Goal: Task Accomplishment & Management: Manage account settings

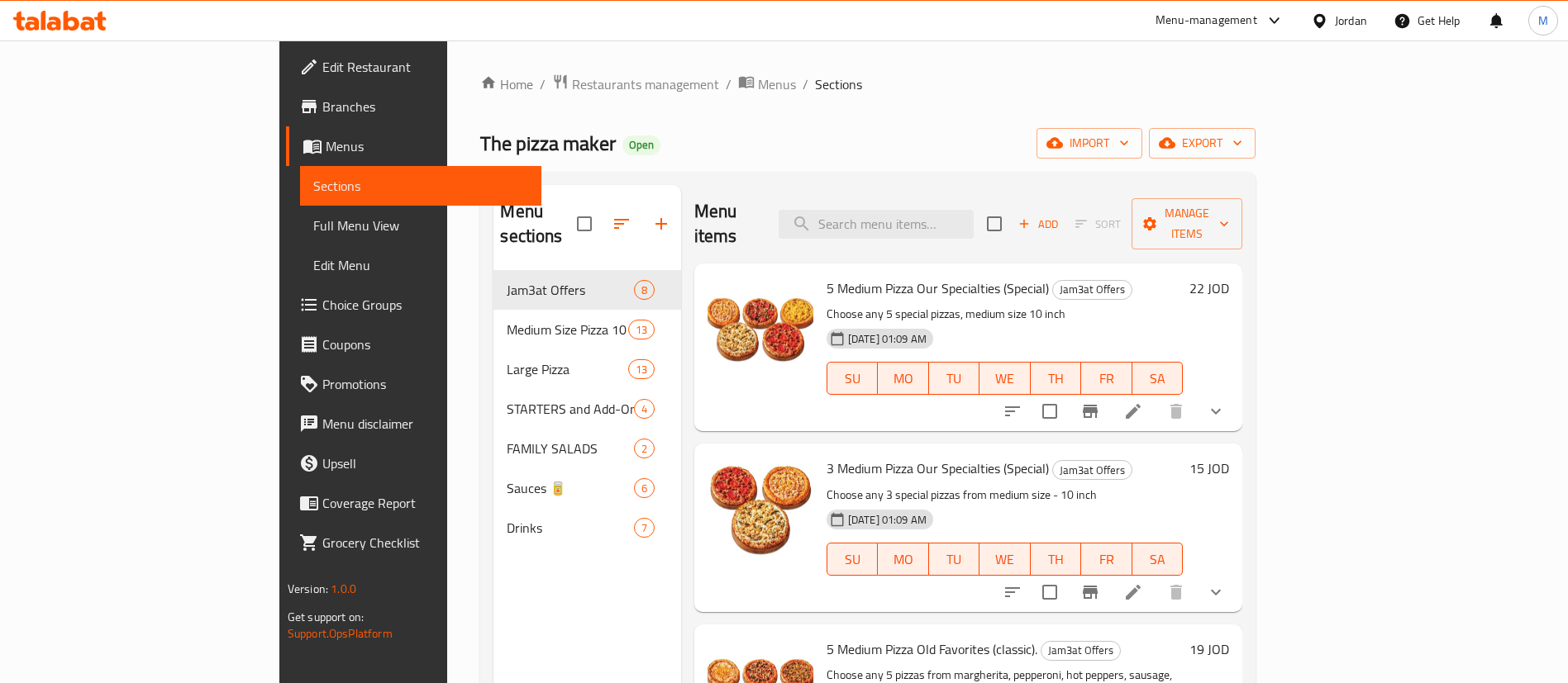
click at [1248, 14] on div "Menu-management" at bounding box center [1205, 20] width 101 height 20
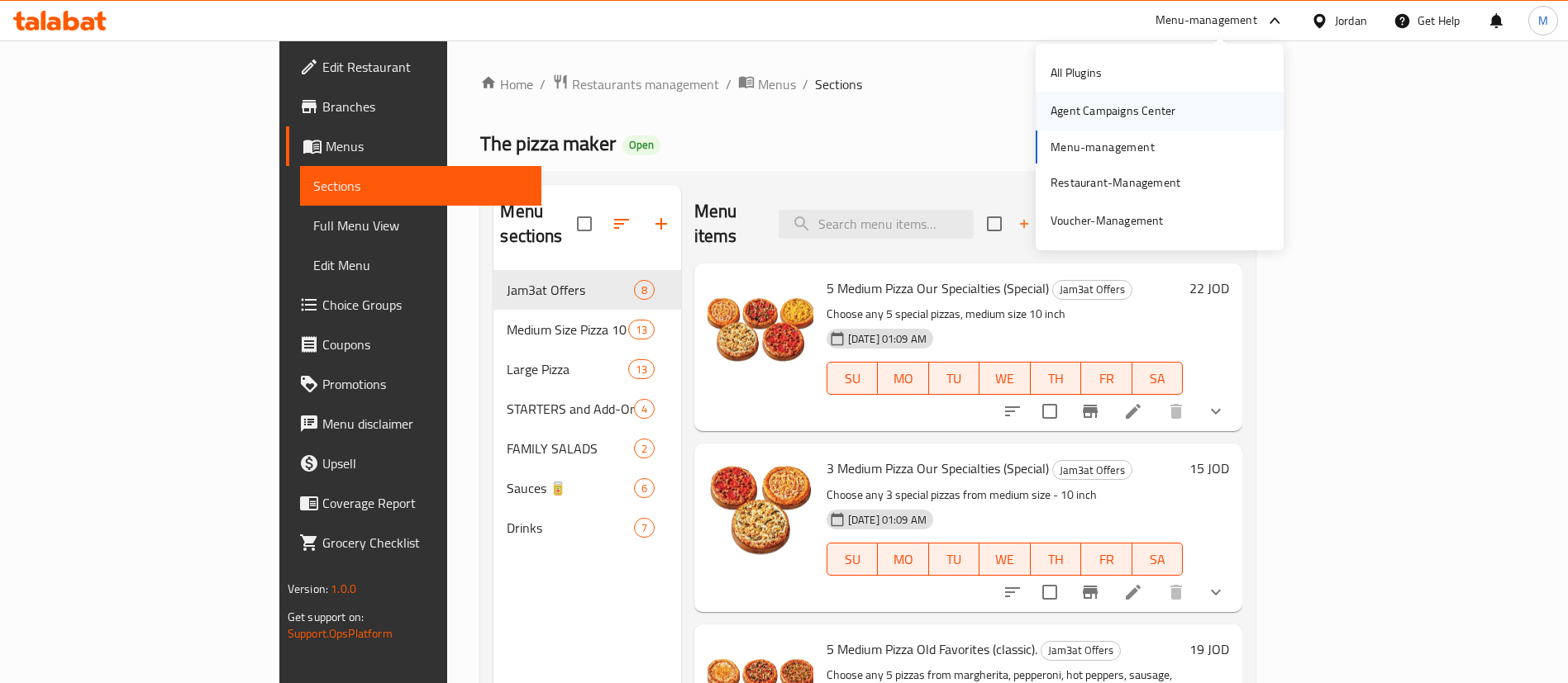
click at [1185, 106] on div "Agent Campaigns Center" at bounding box center [1113, 111] width 152 height 38
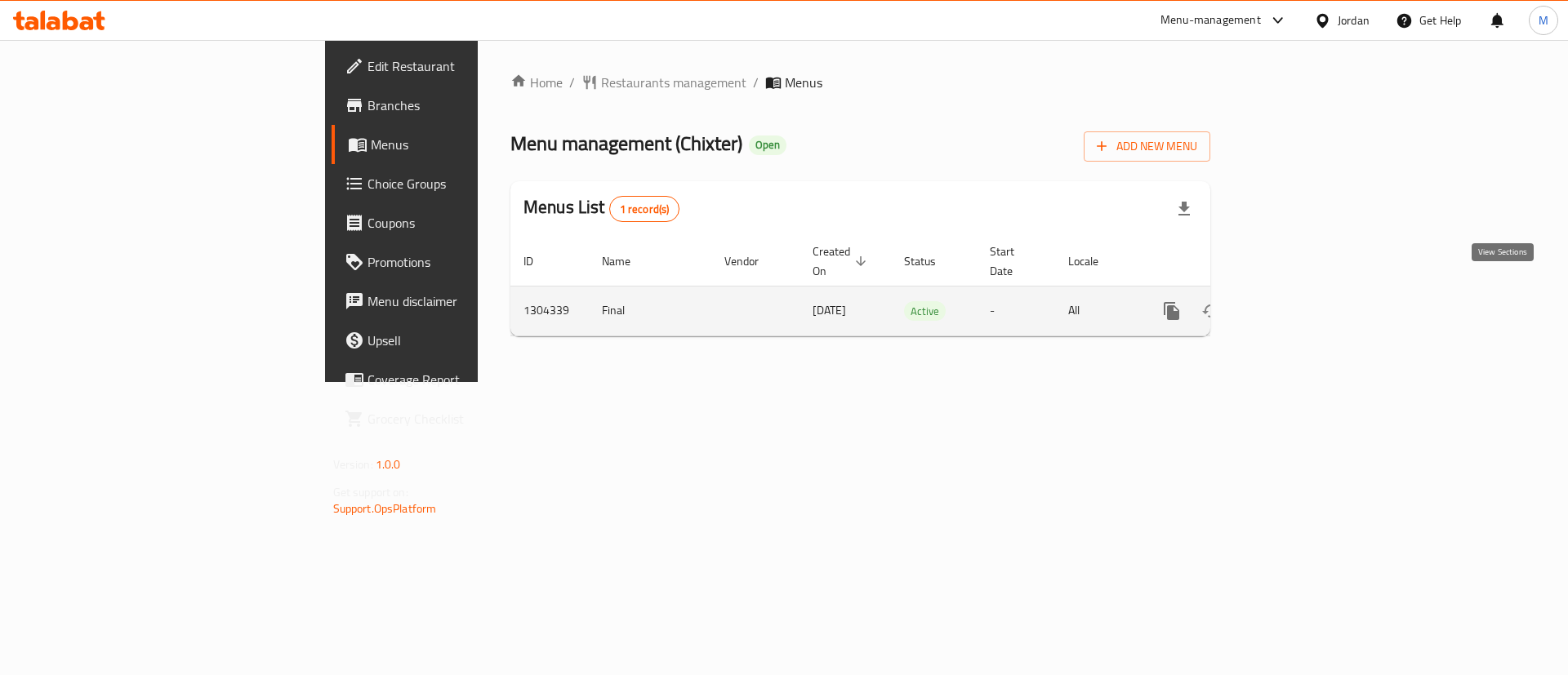
click at [1309, 308] on link "enhanced table" at bounding box center [1289, 311] width 40 height 40
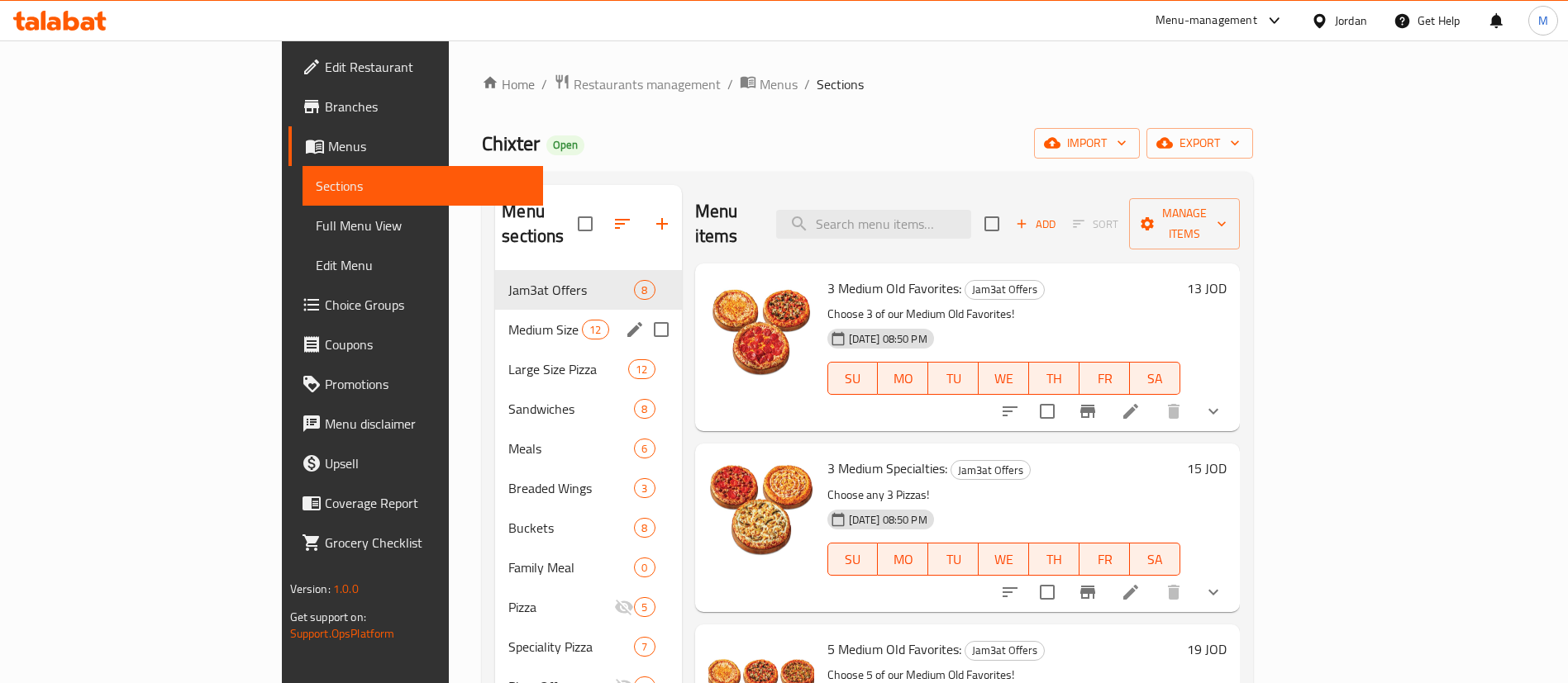
click at [495, 316] on div "Medium Size Pizza 10 Inch 12" at bounding box center [588, 330] width 186 height 40
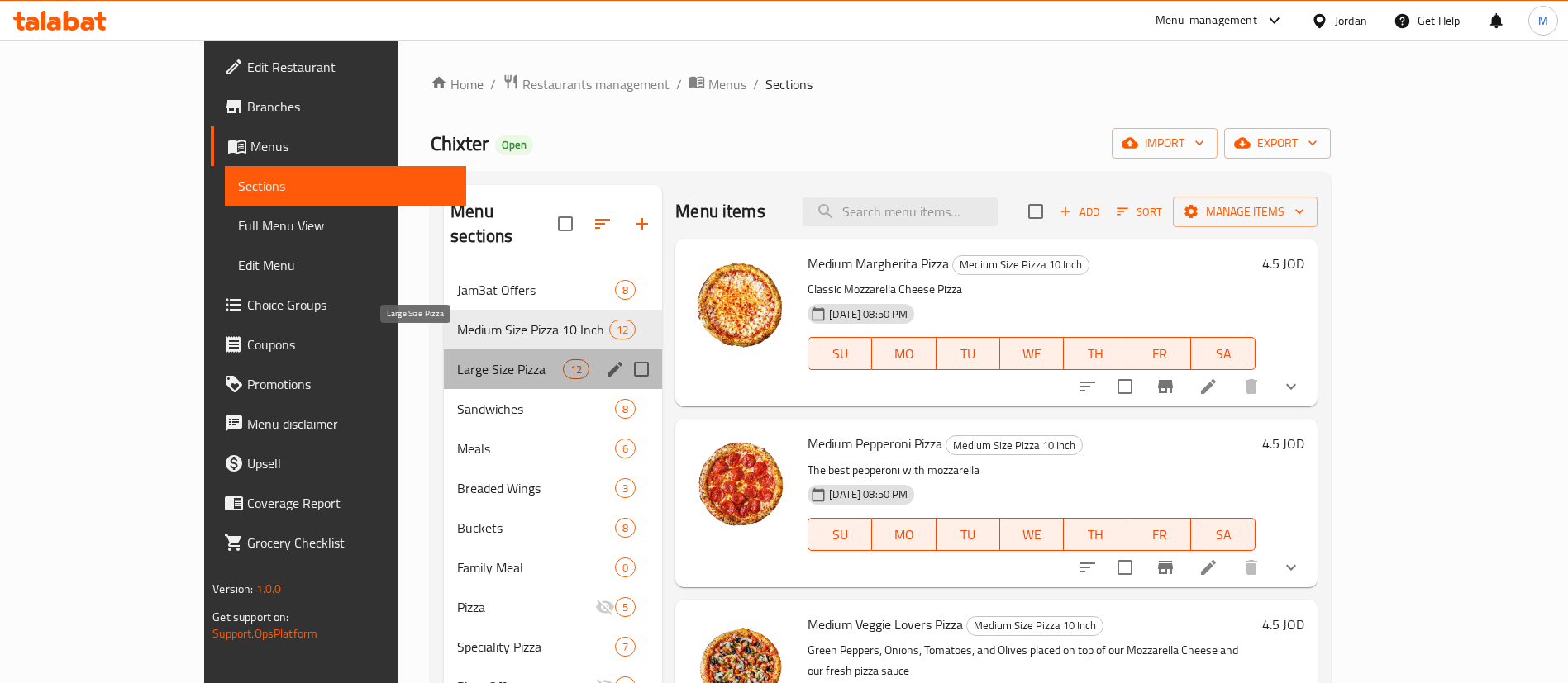
click at [457, 359] on span "Large Size Pizza" at bounding box center [510, 369] width 106 height 20
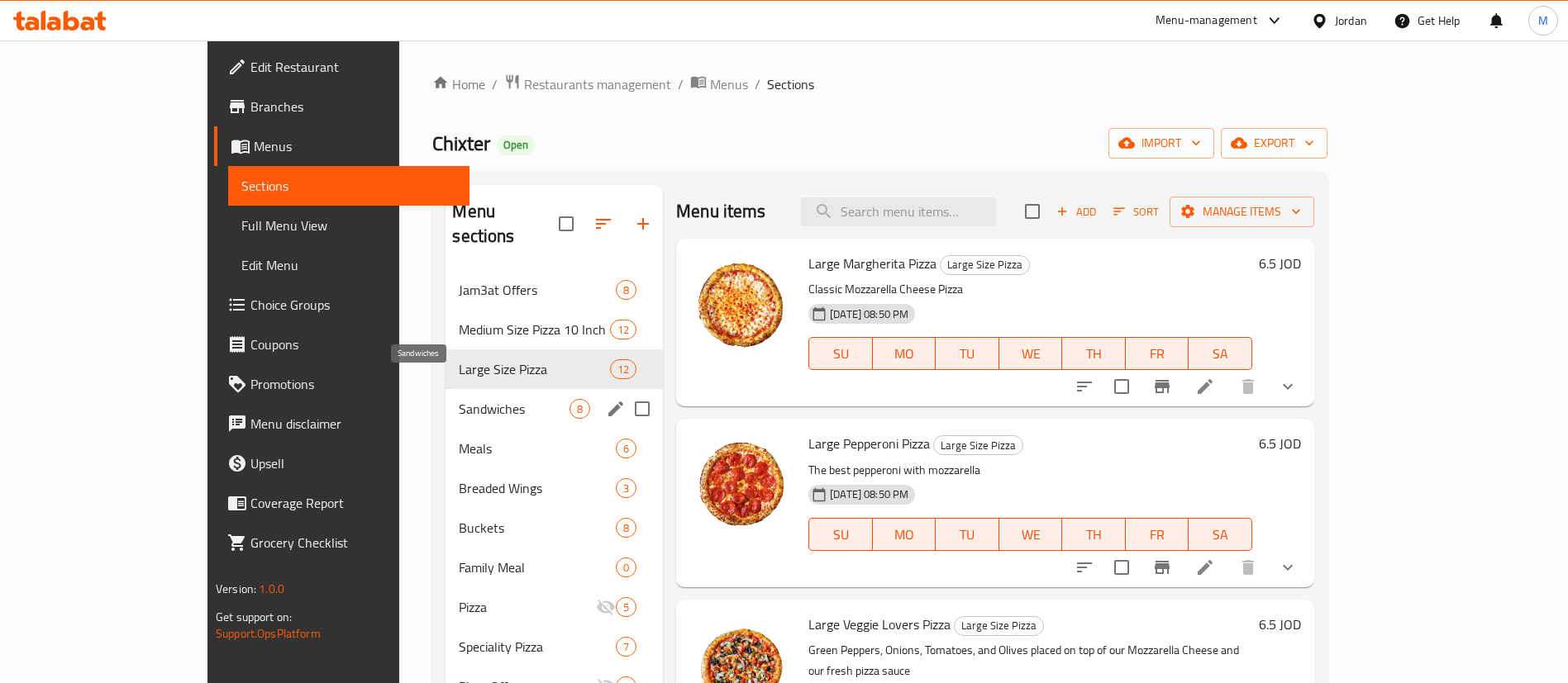
click at [459, 399] on span "Sandwiches" at bounding box center [514, 409] width 111 height 20
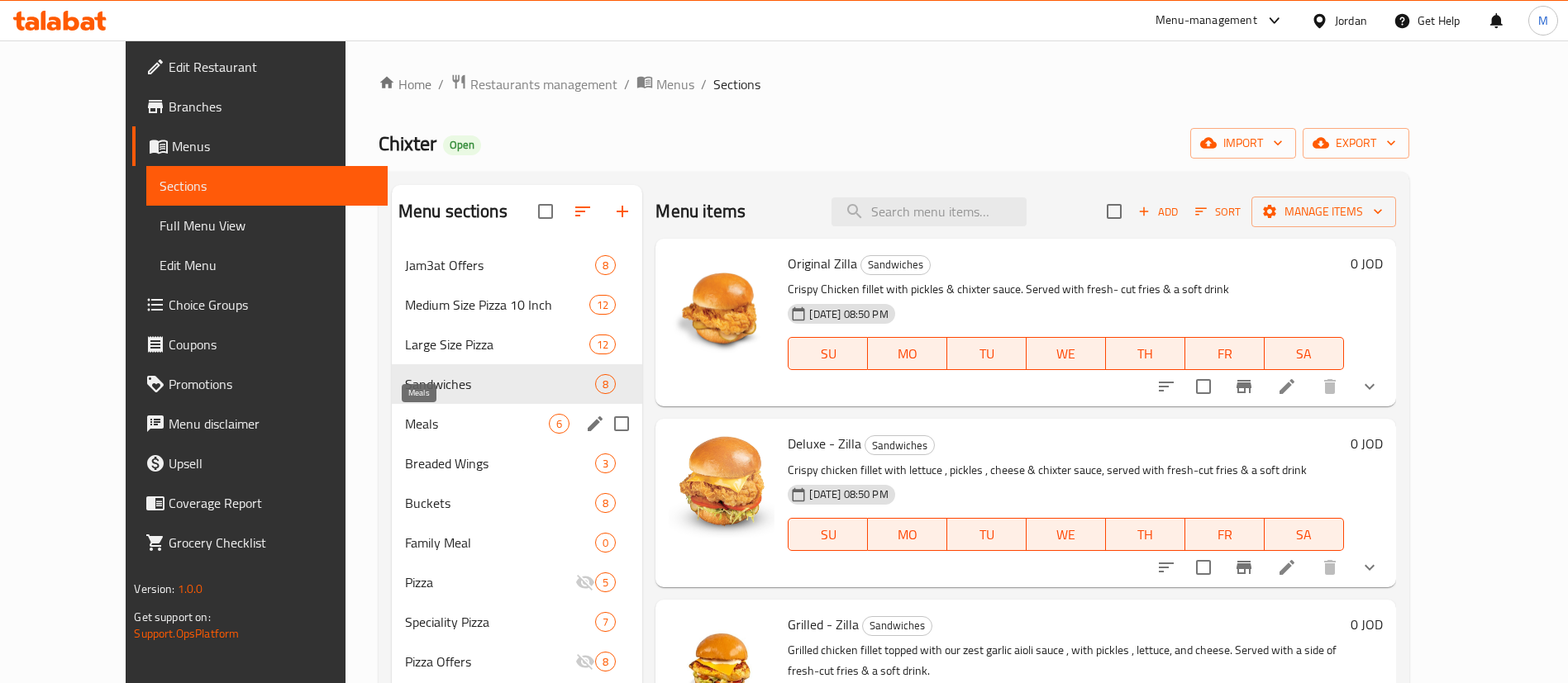
click at [431, 428] on span "Meals" at bounding box center [477, 423] width 145 height 20
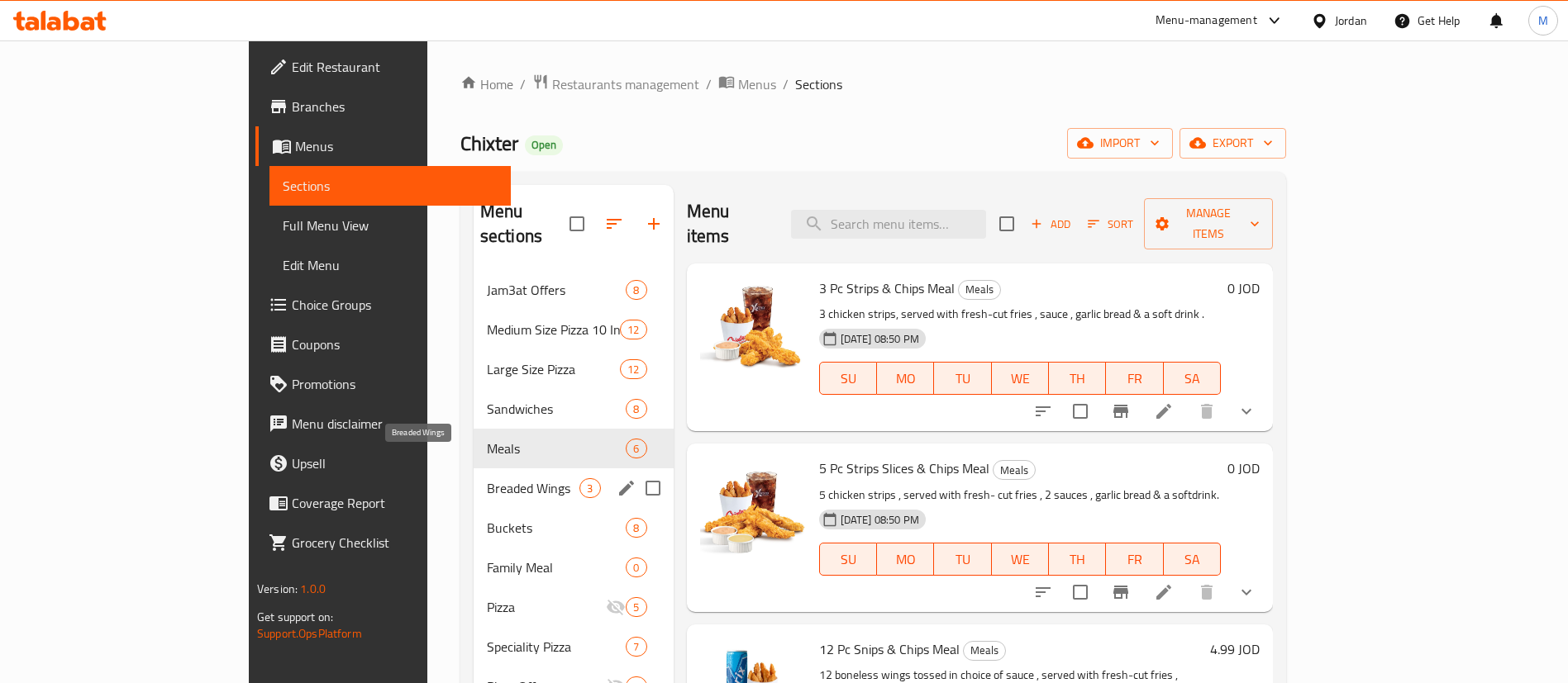
click at [486, 479] on span "Breaded Wings" at bounding box center [533, 488] width 94 height 20
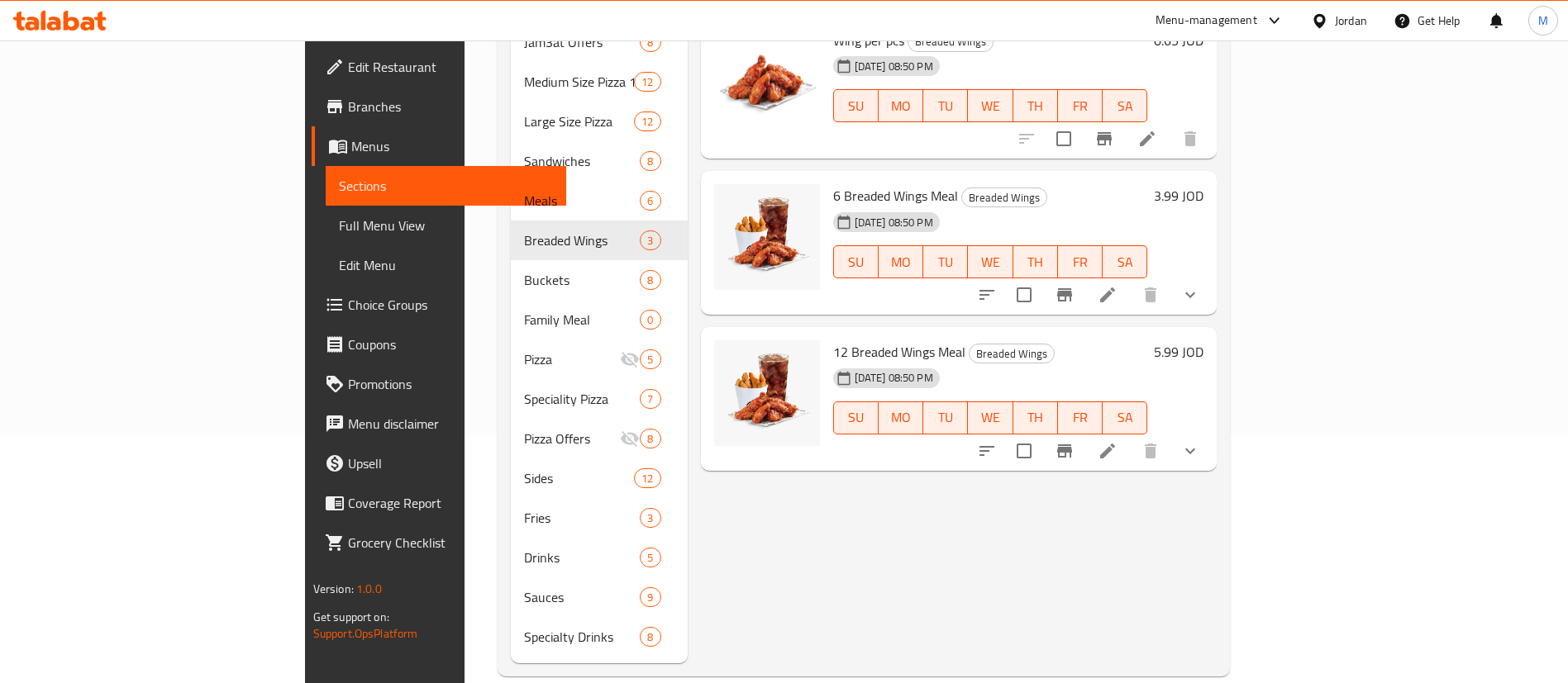
scroll to position [250, 0]
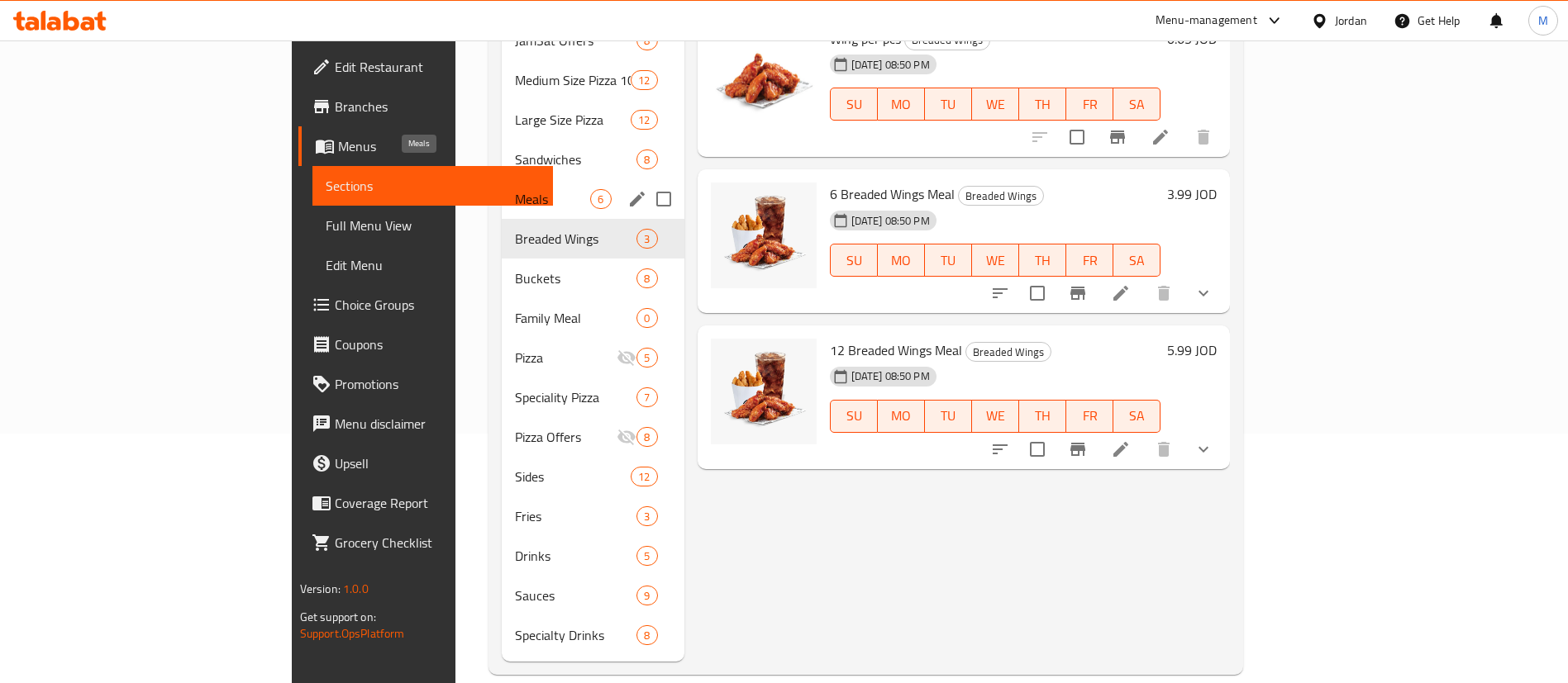
click at [514, 189] on span "Meals" at bounding box center [552, 198] width 75 height 20
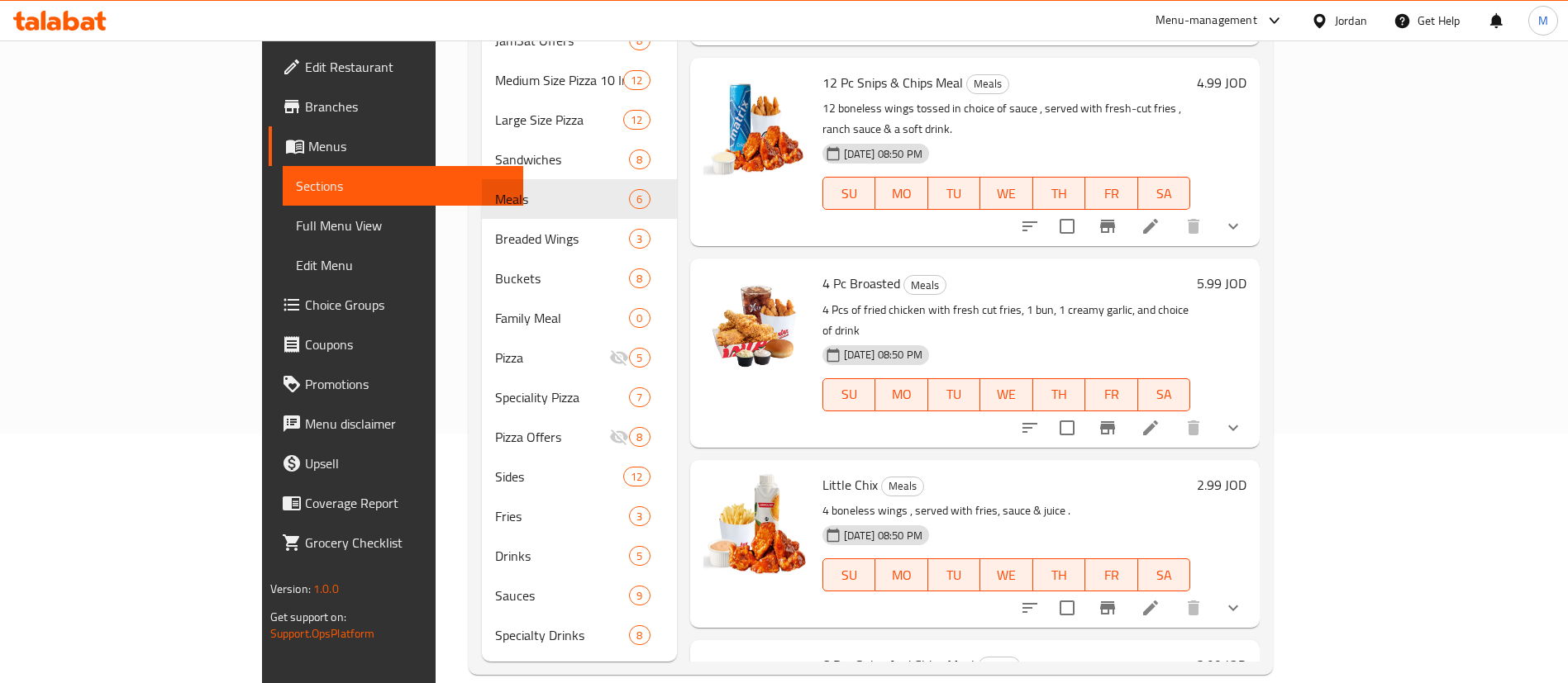
scroll to position [423, 0]
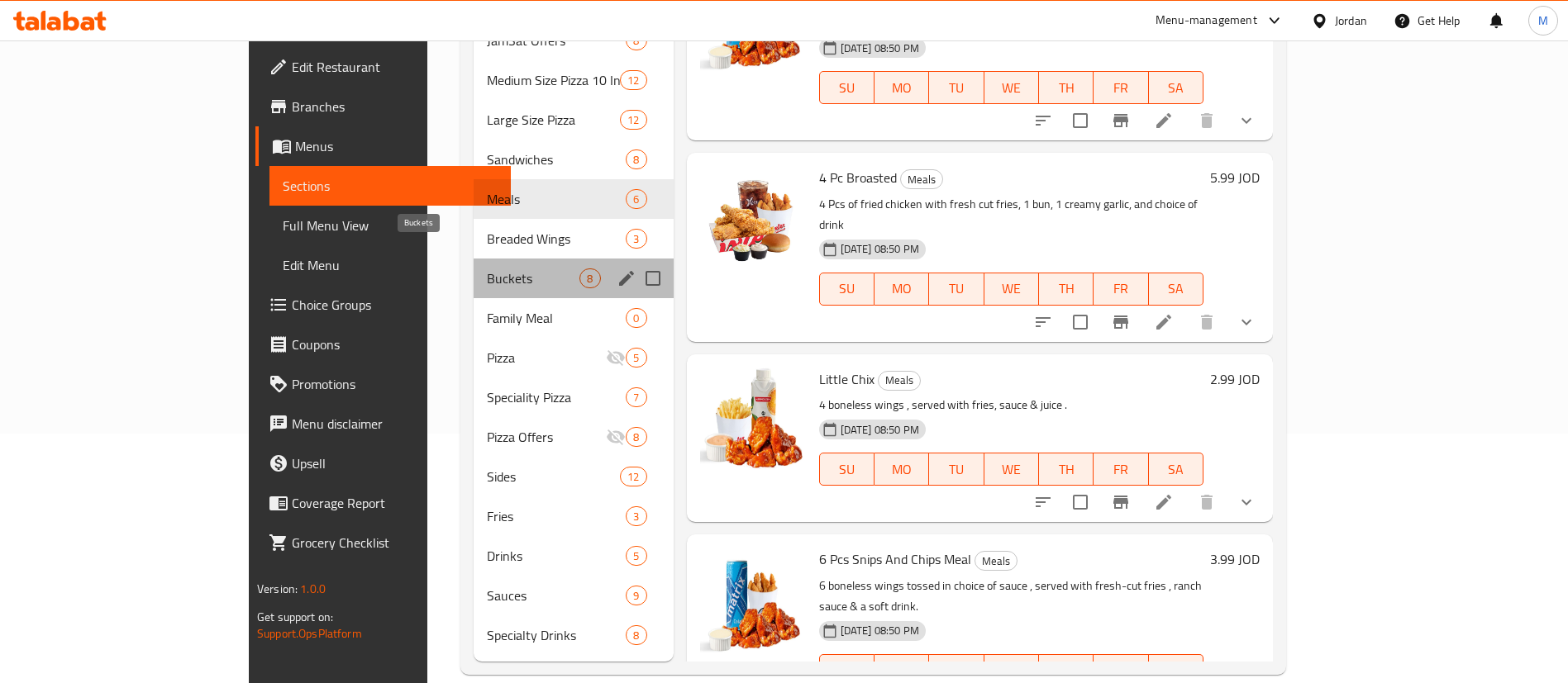
click at [486, 268] on span "Buckets" at bounding box center [533, 278] width 94 height 20
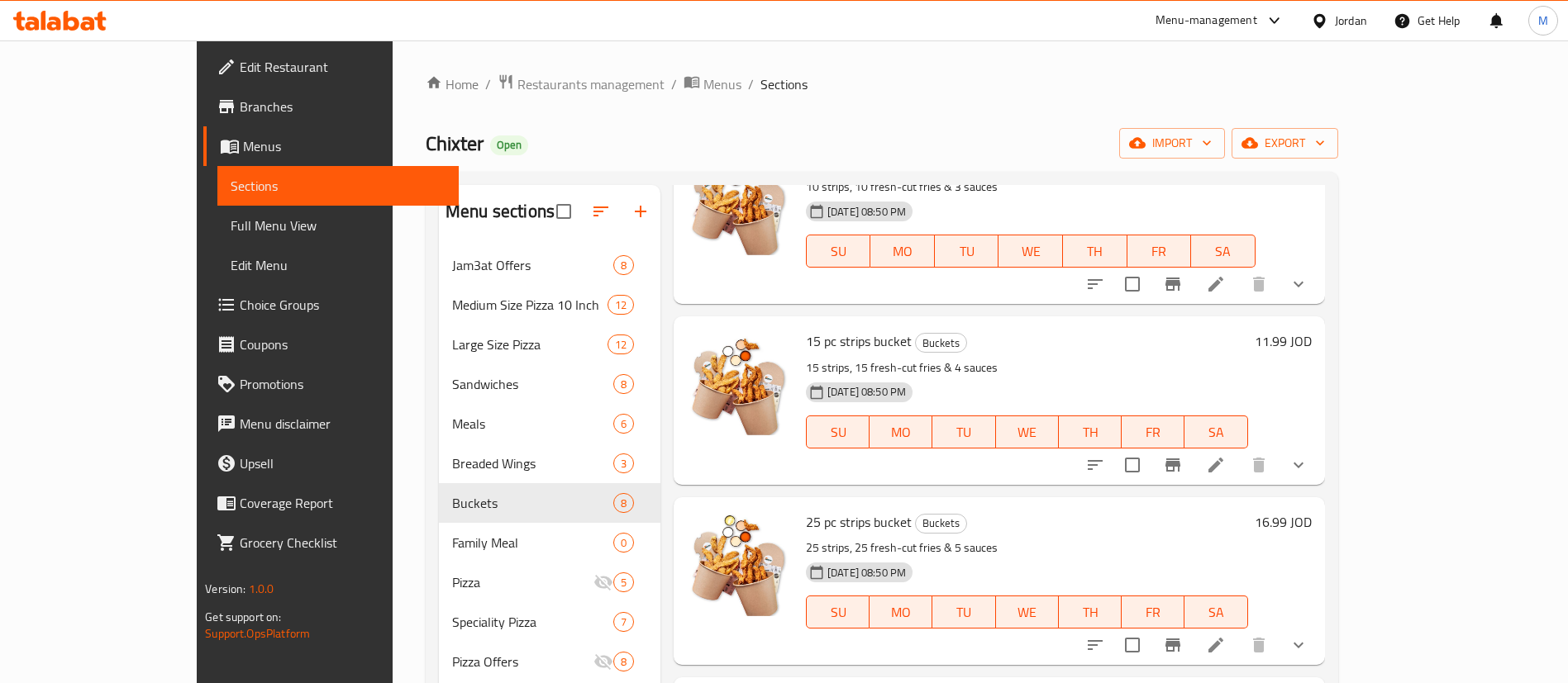
scroll to position [248, 0]
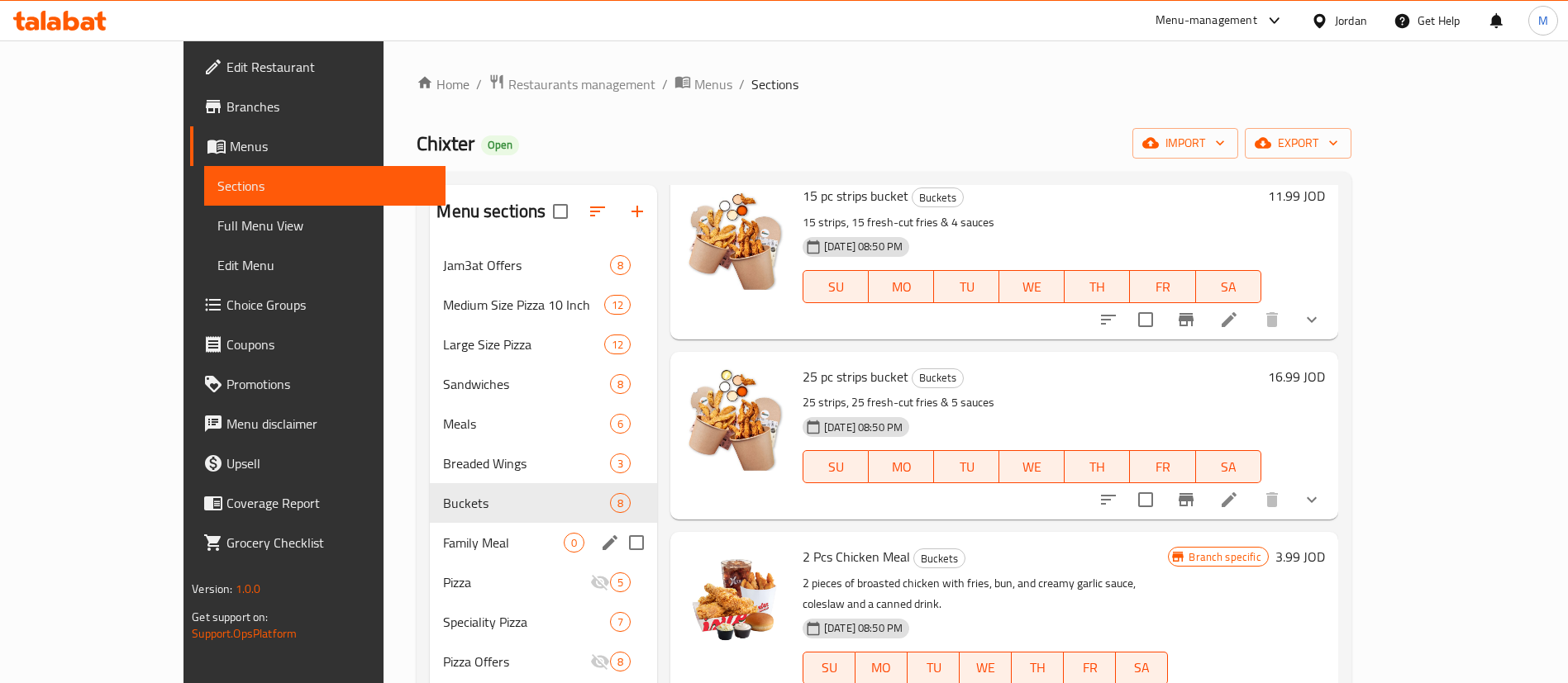
click at [445, 553] on div "Family Meal 0" at bounding box center [543, 542] width 227 height 40
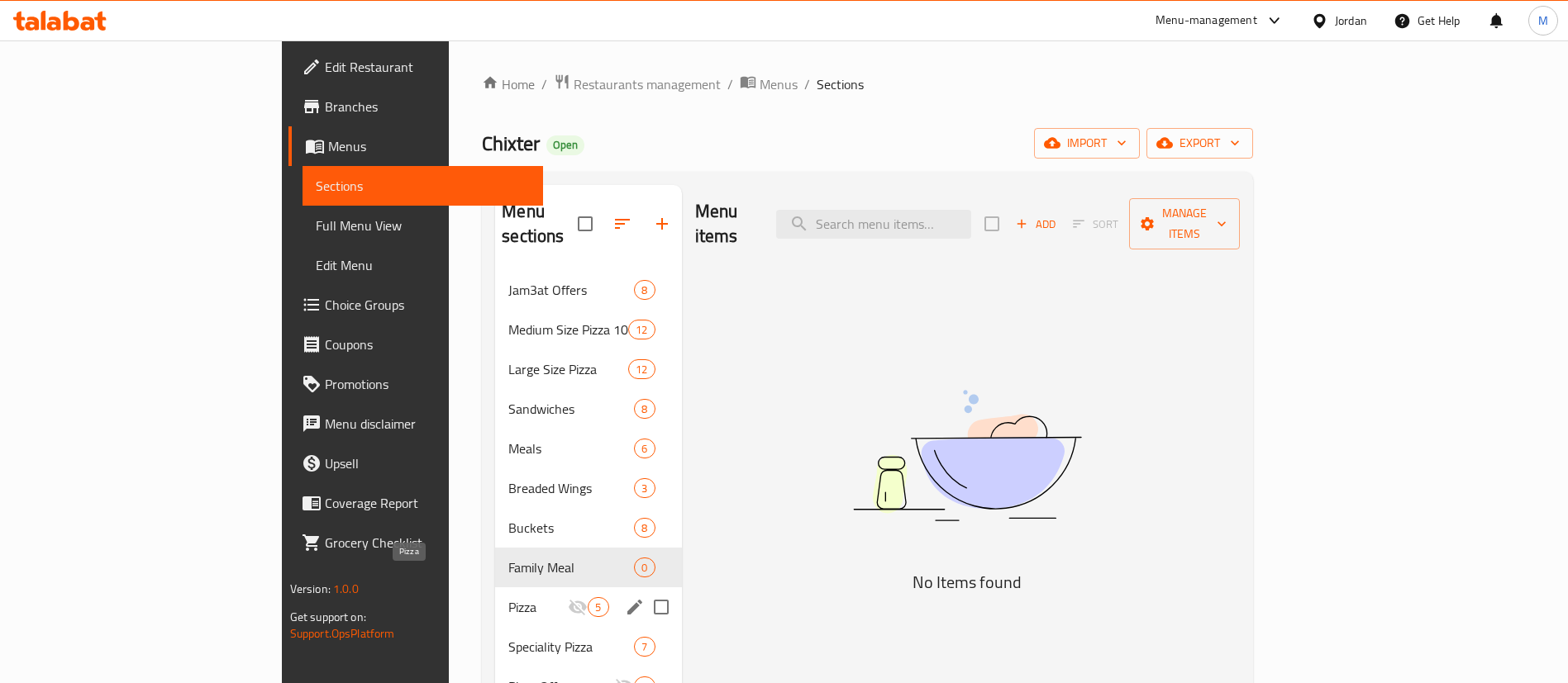
click at [508, 598] on span "Pizza" at bounding box center [538, 607] width 60 height 20
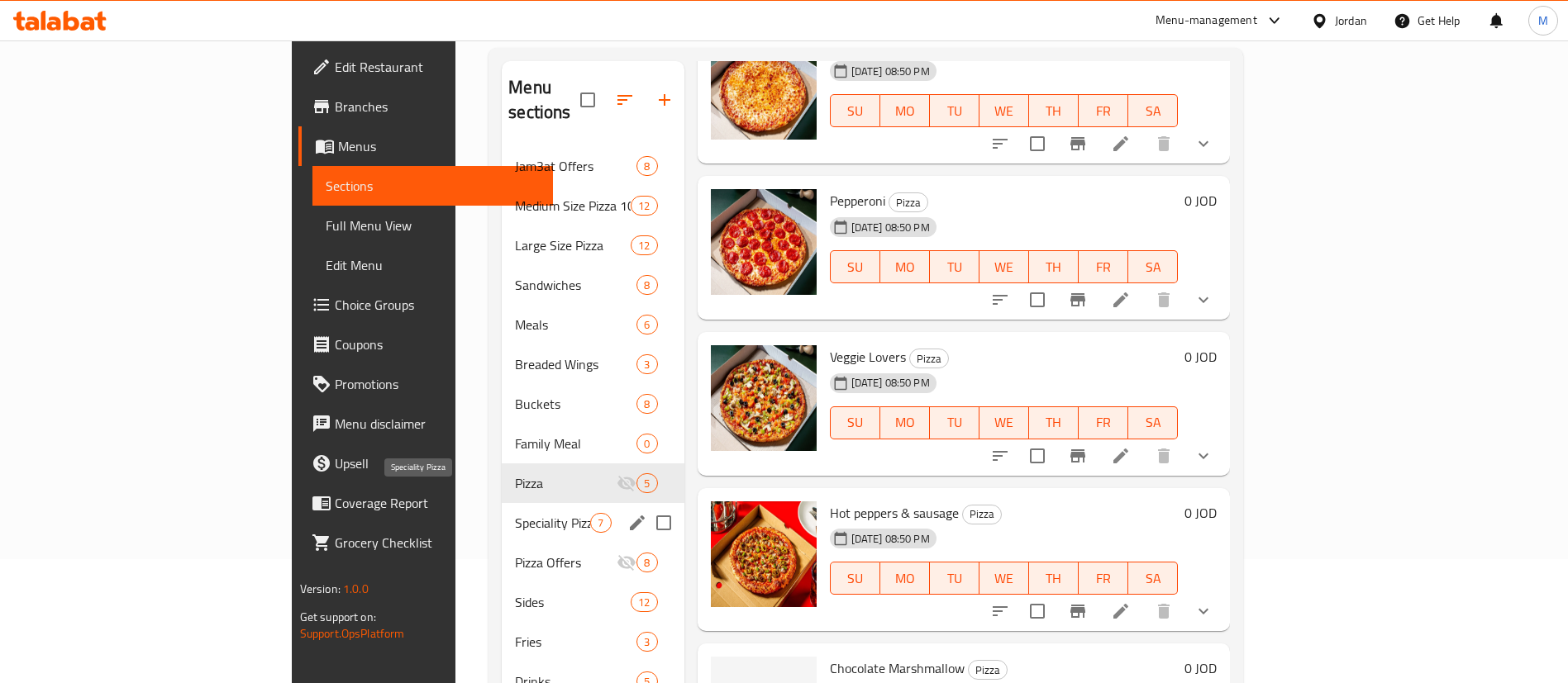
scroll to position [248, 0]
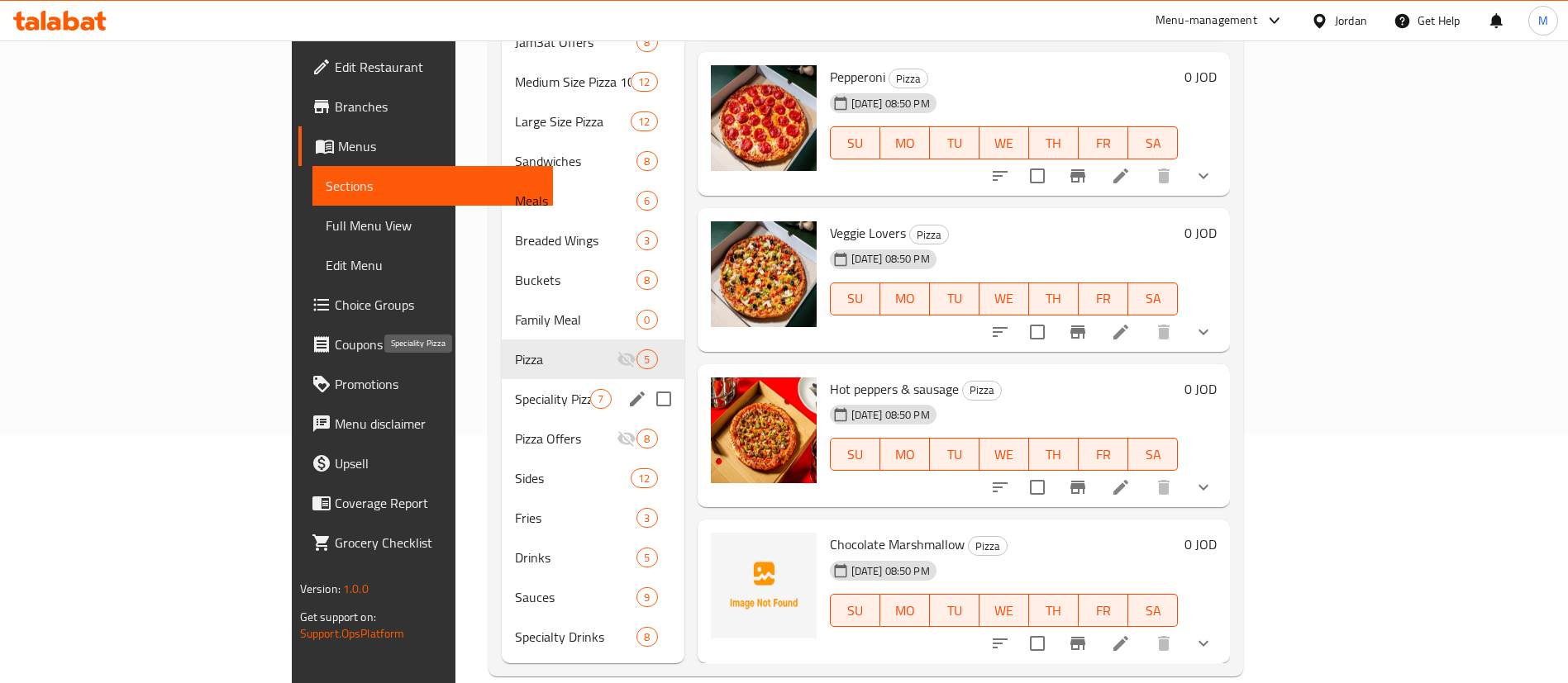
click at [514, 389] on span "Speciality Pizza" at bounding box center [552, 399] width 75 height 20
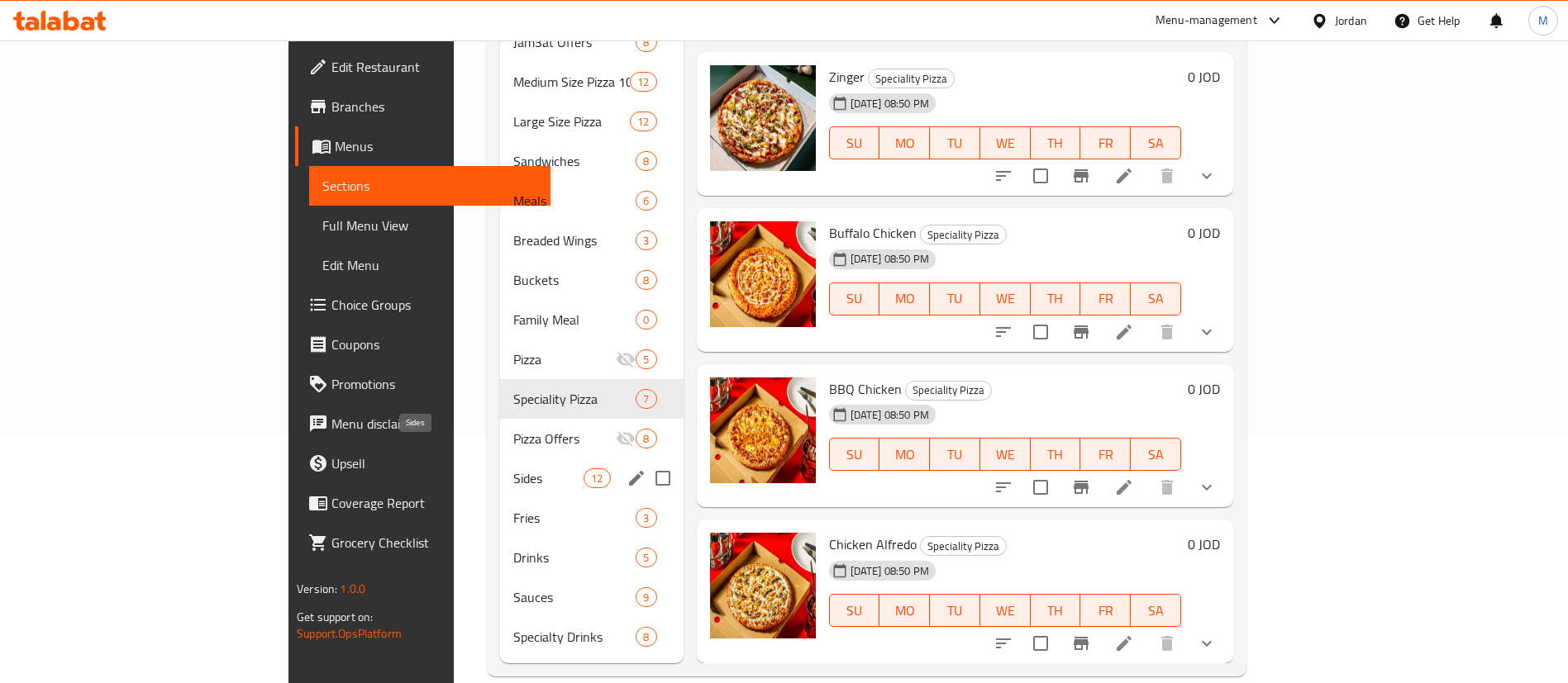
click at [514, 468] on span "Sides" at bounding box center [549, 478] width 70 height 20
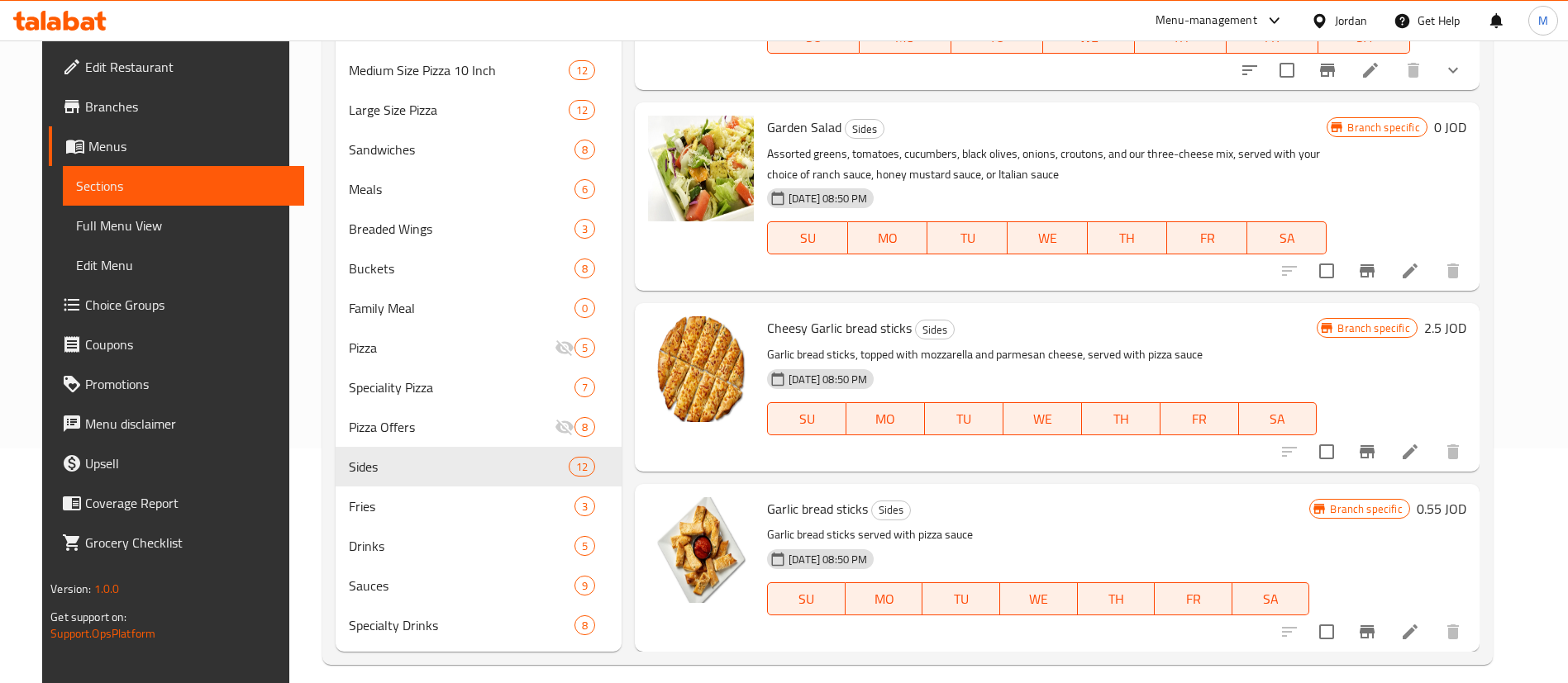
scroll to position [250, 0]
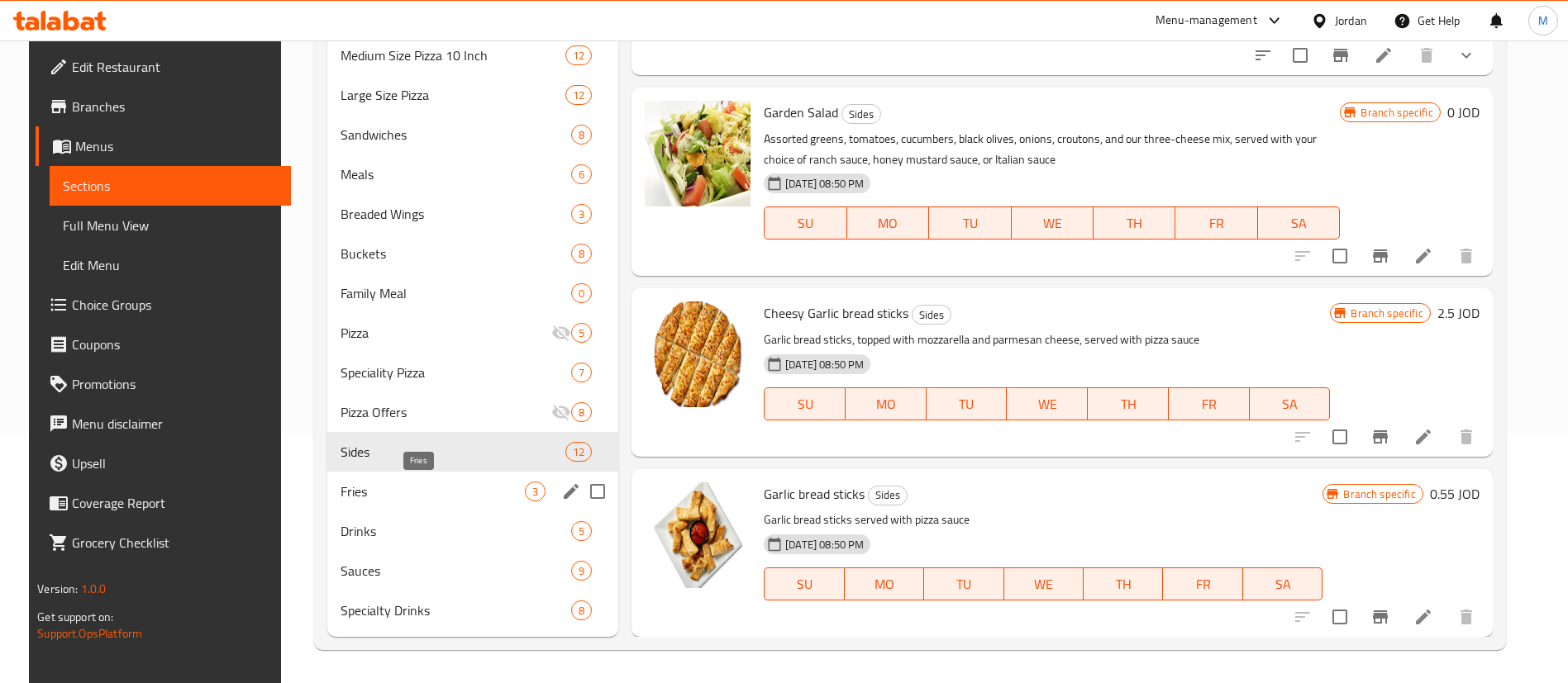
click at [459, 494] on span "Fries" at bounding box center [433, 491] width 184 height 20
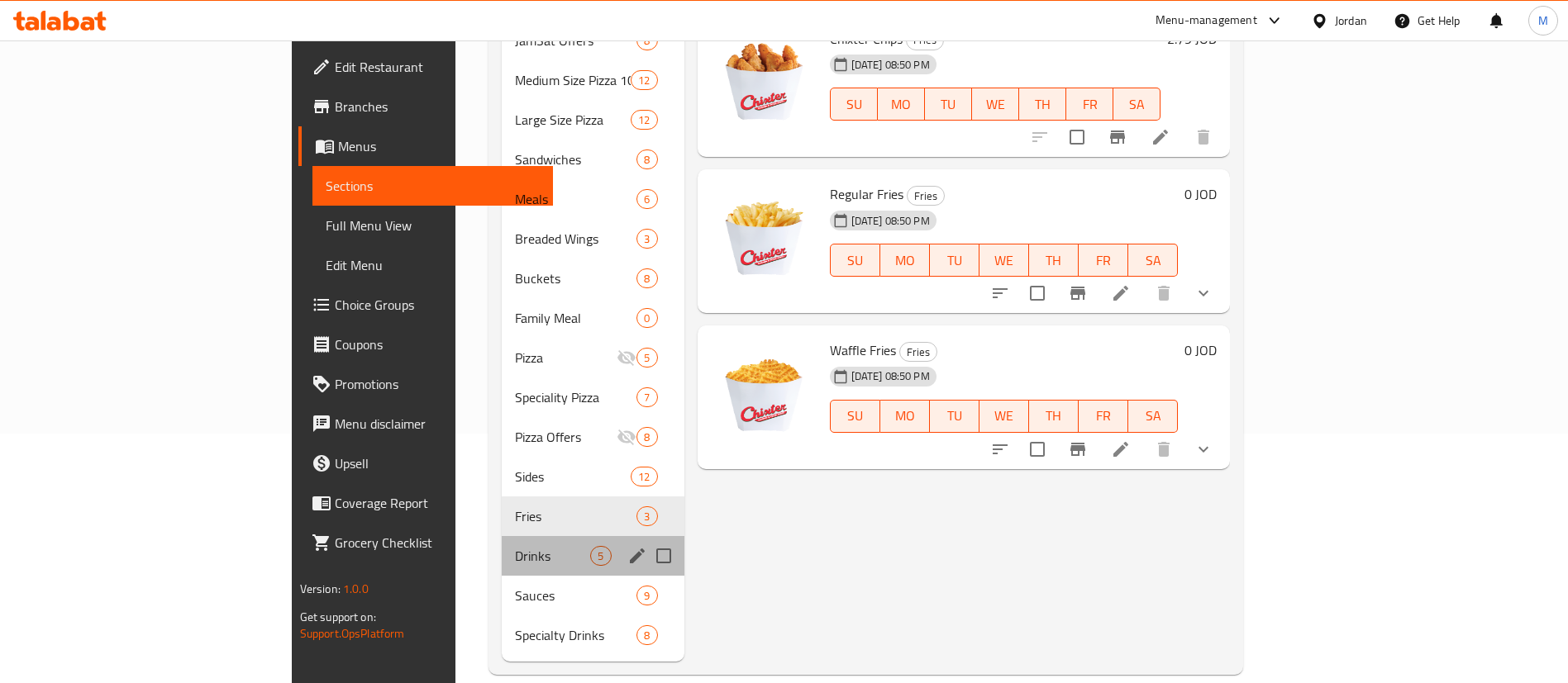
click at [502, 543] on div "Drinks 5" at bounding box center [592, 556] width 181 height 40
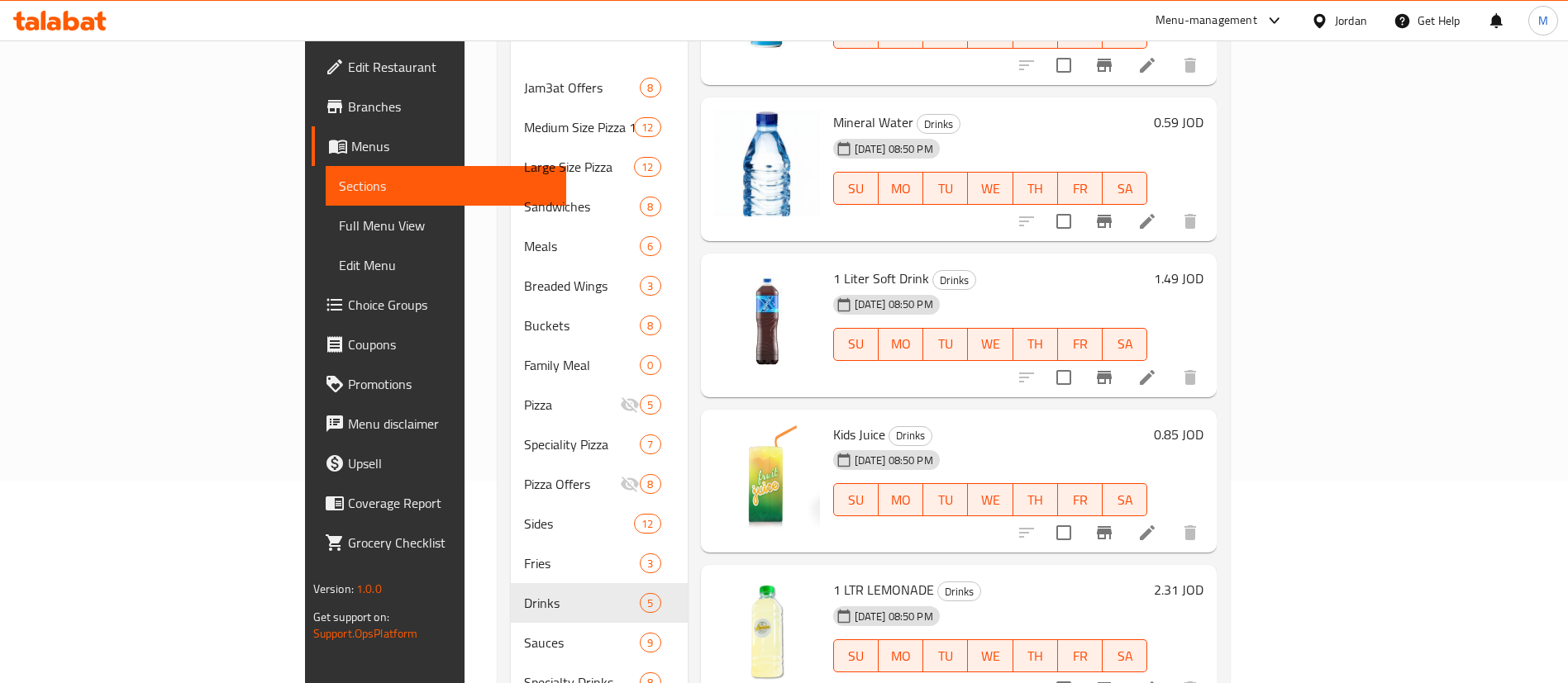
scroll to position [250, 0]
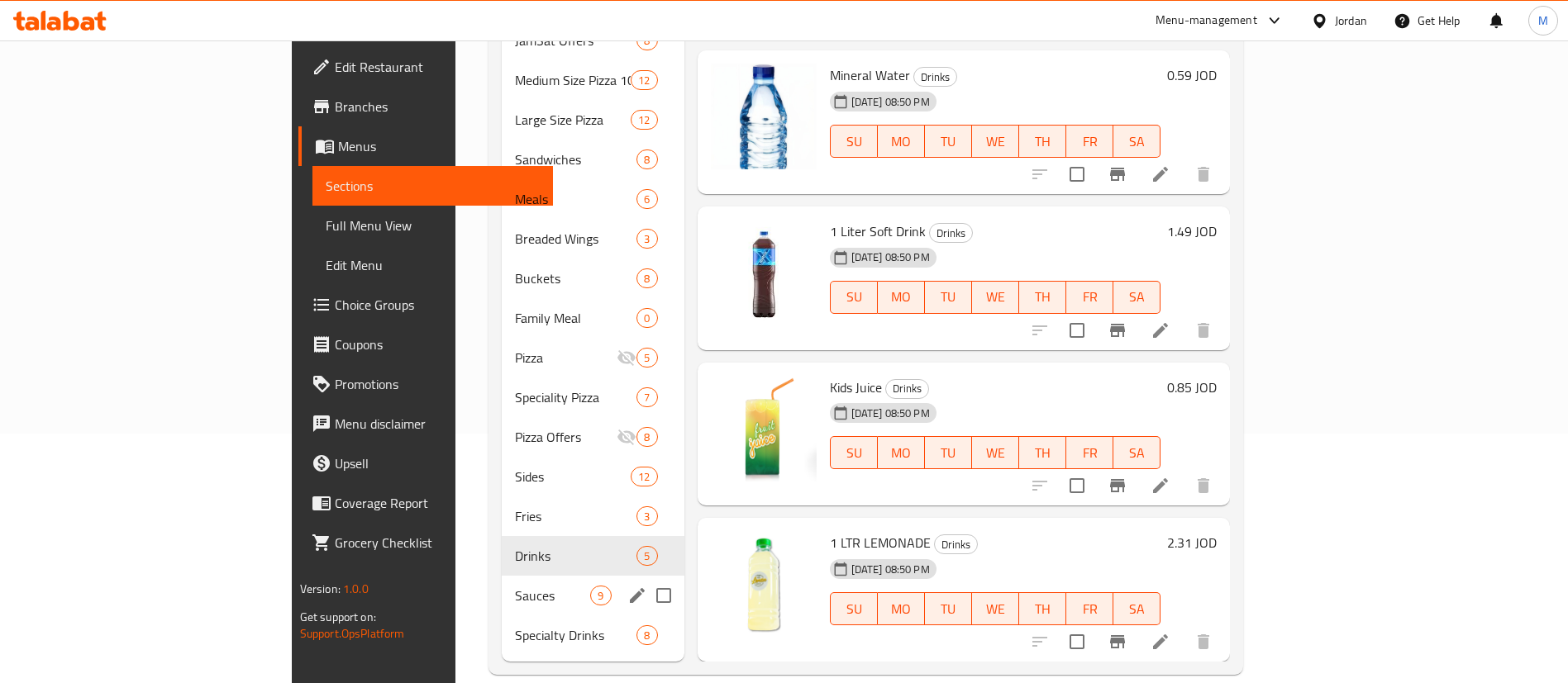
click at [514, 586] on span "Sauces" at bounding box center [552, 595] width 75 height 20
